Goal: Information Seeking & Learning: Learn about a topic

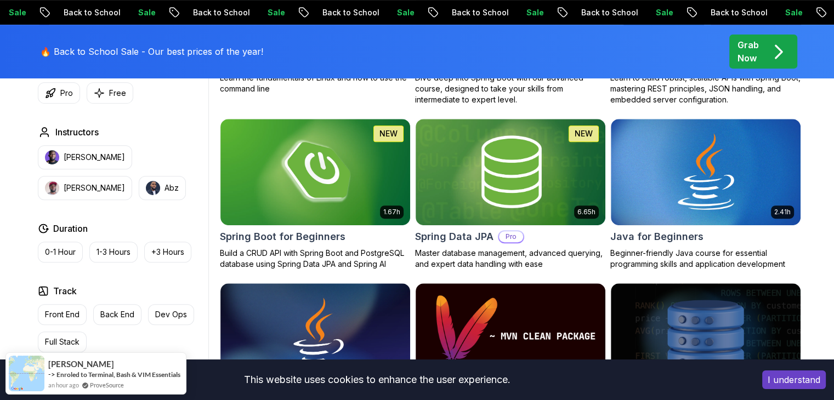
scroll to position [487, 0]
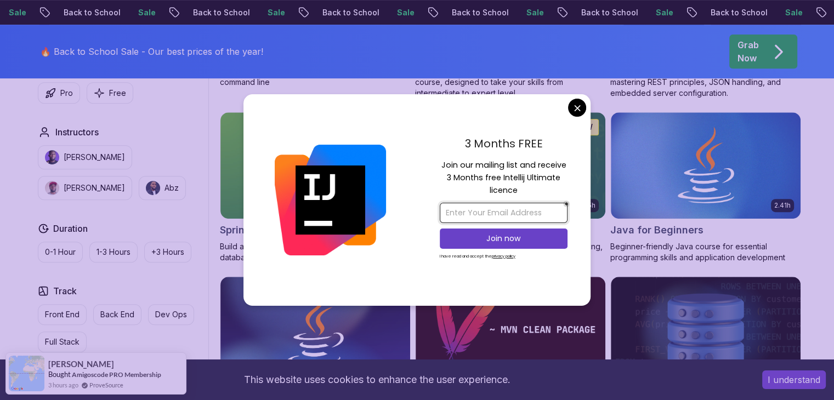
click at [529, 210] on input "email" at bounding box center [504, 213] width 128 height 20
type input "[EMAIL_ADDRESS][DOMAIN_NAME]"
click at [523, 213] on p "Join now" at bounding box center [504, 238] width 104 height 11
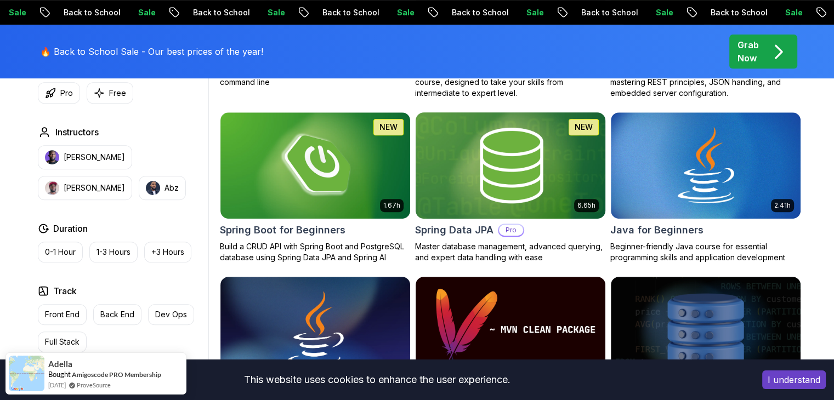
click at [549, 210] on img at bounding box center [510, 165] width 199 height 111
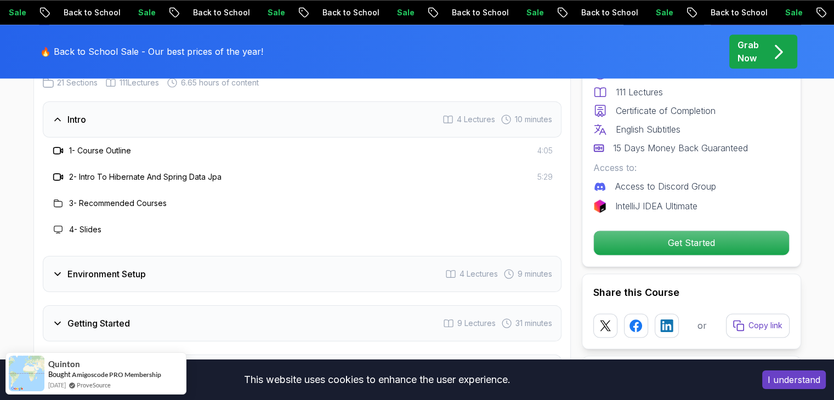
scroll to position [1382, 0]
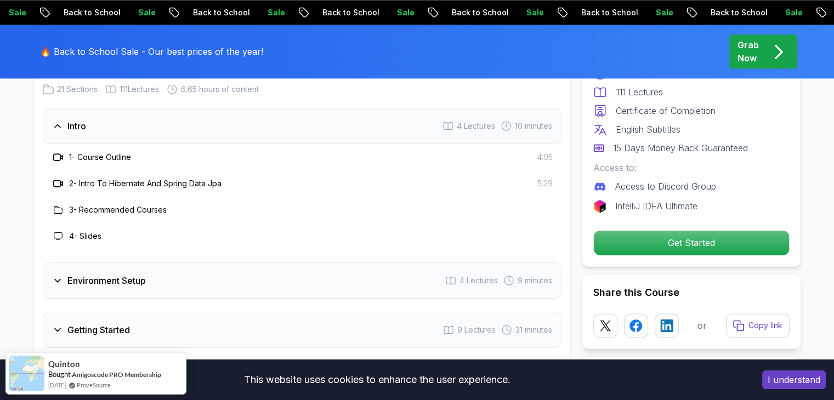
click at [55, 213] on icon at bounding box center [57, 280] width 11 height 11
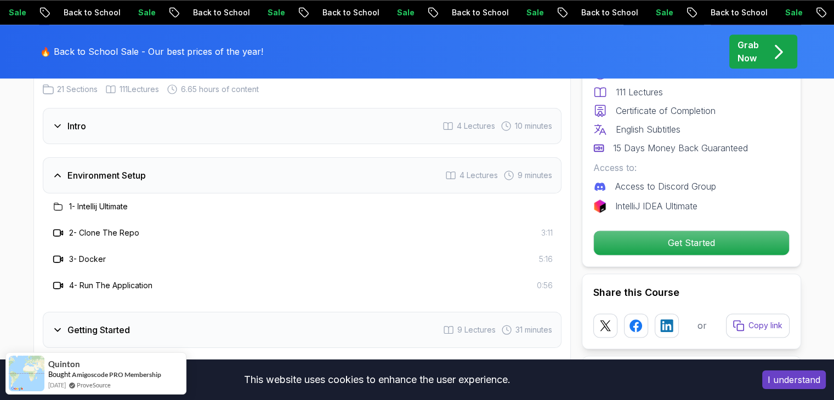
click at [92, 213] on h3 "4 - Run The Application" at bounding box center [110, 285] width 83 height 11
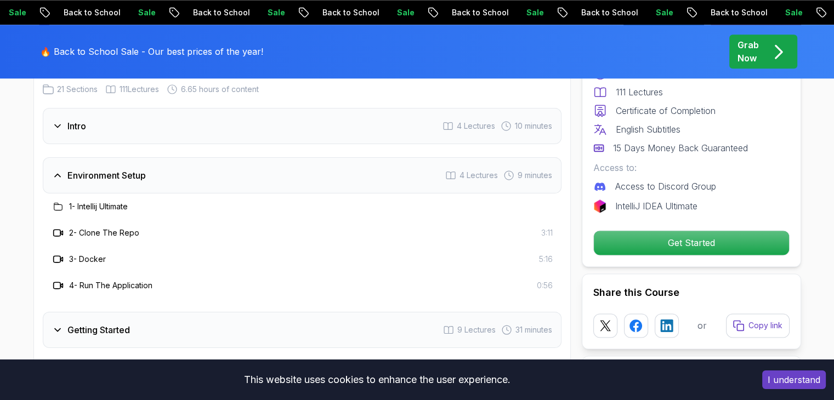
click at [97, 201] on h3 "1 - Intellij Ultimate" at bounding box center [98, 206] width 59 height 11
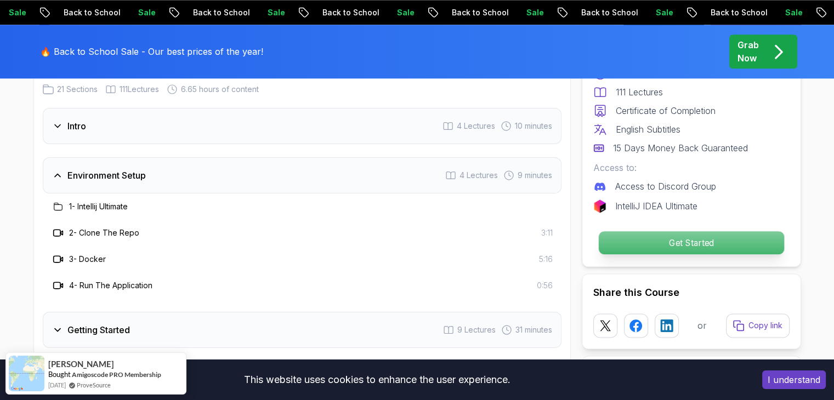
click at [623, 213] on p "Get Started" at bounding box center [690, 242] width 185 height 23
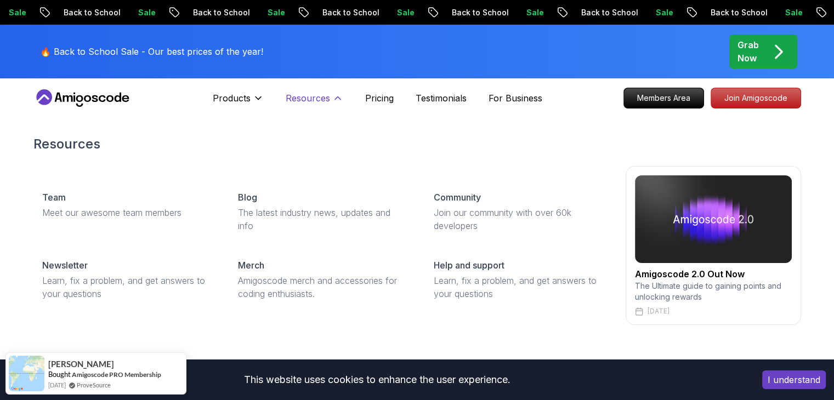
click at [332, 99] on icon at bounding box center [337, 98] width 11 height 11
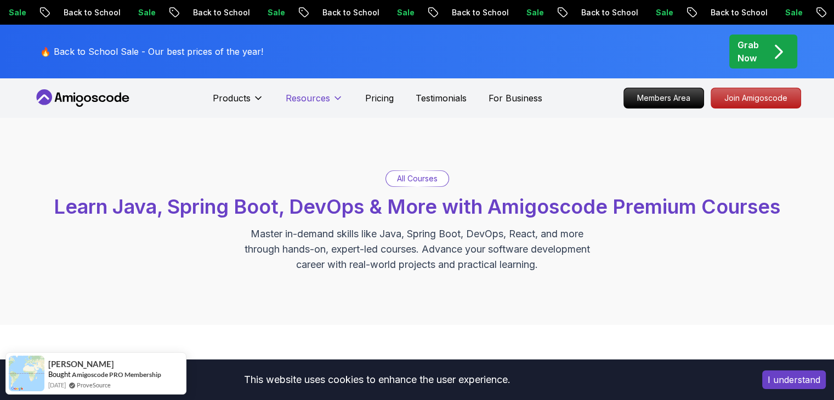
click at [332, 99] on icon at bounding box center [337, 98] width 11 height 11
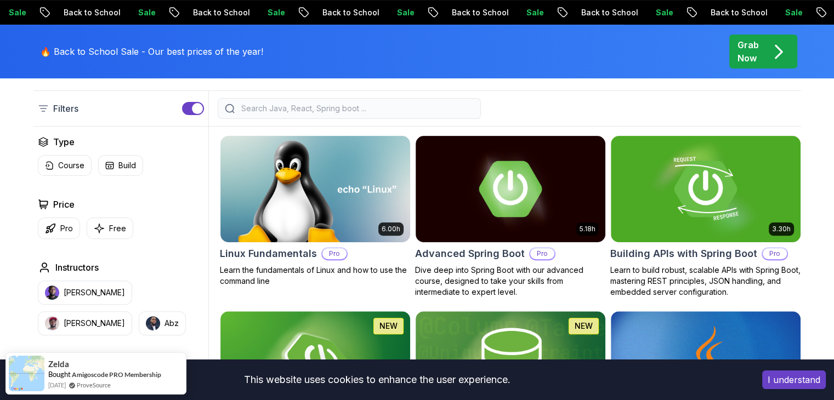
scroll to position [294, 0]
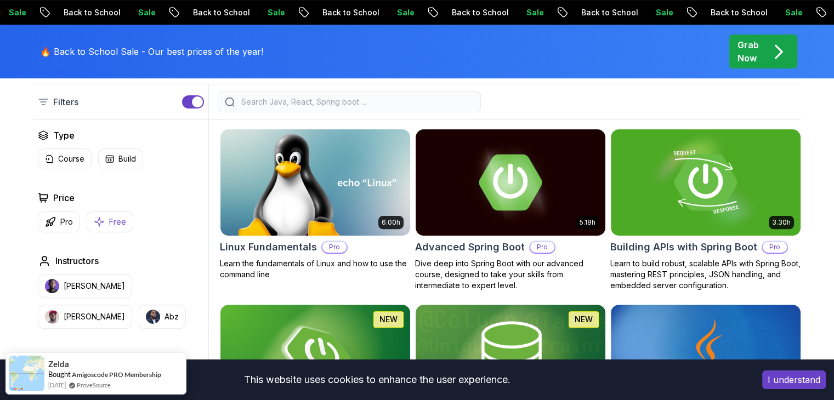
click at [118, 213] on p "Free" at bounding box center [117, 222] width 17 height 11
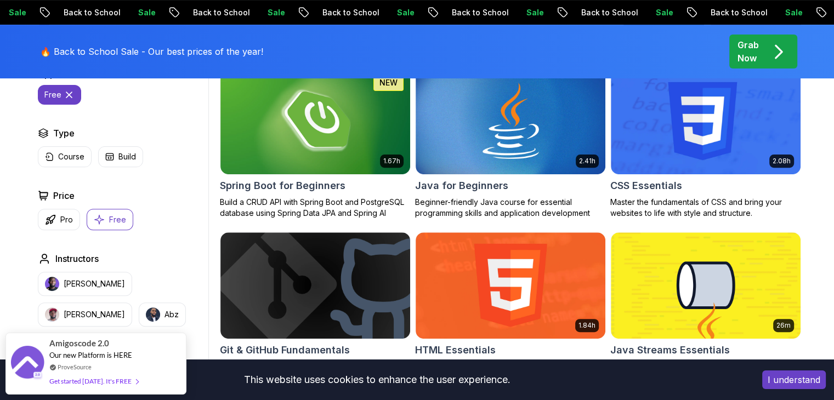
scroll to position [332, 0]
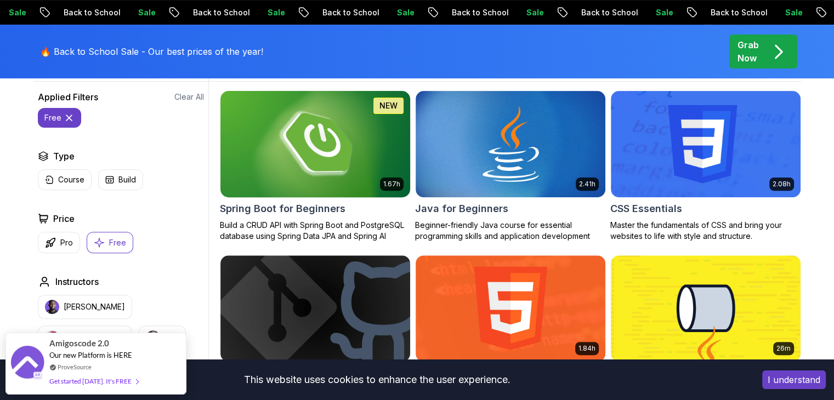
click at [318, 174] on img at bounding box center [315, 143] width 199 height 111
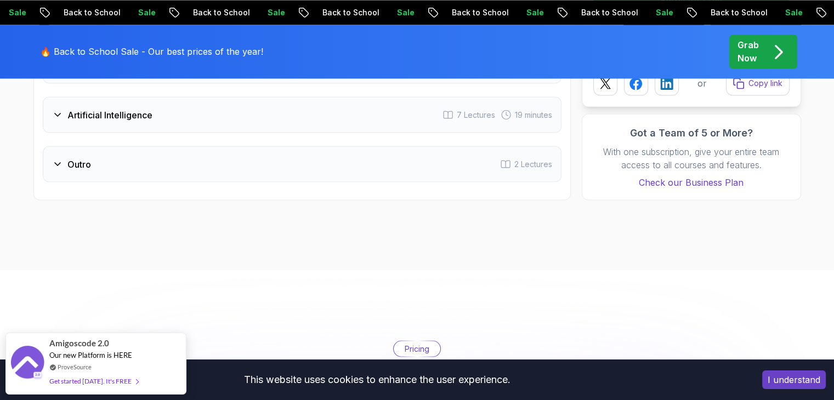
scroll to position [1984, 0]
